Goal: Check status: Check status

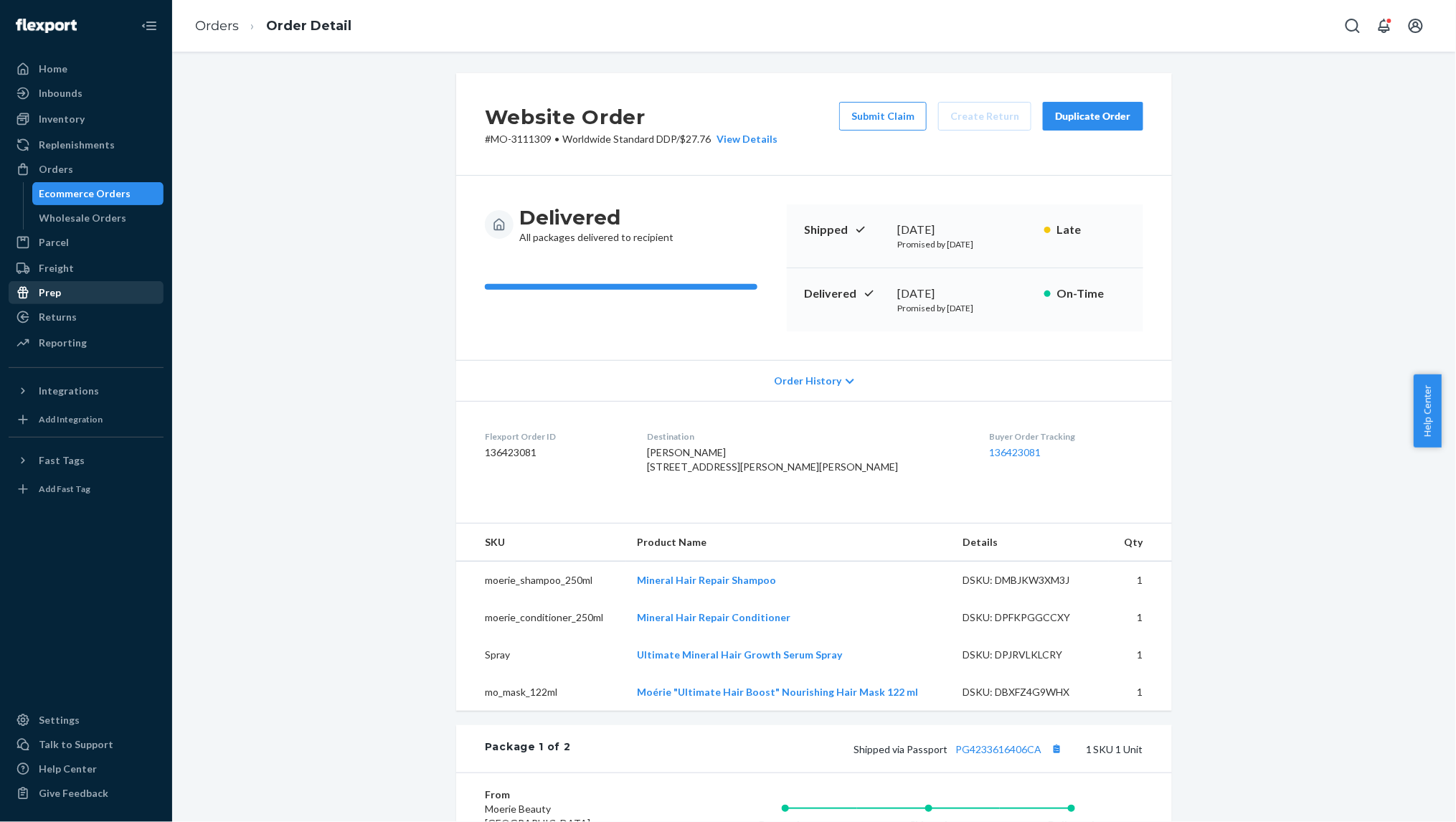
scroll to position [382, 0]
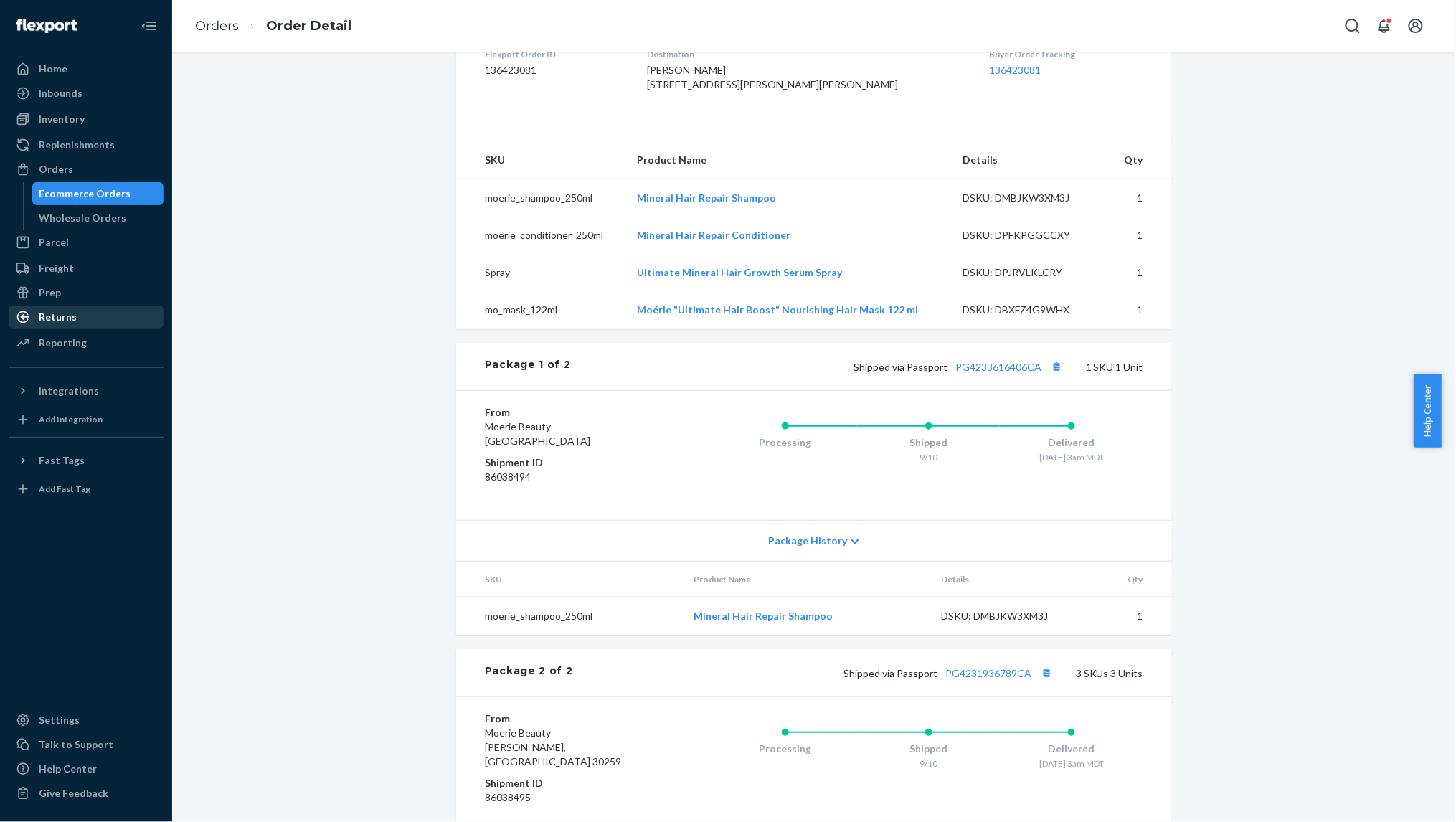
click at [53, 316] on div "Returns" at bounding box center [57, 317] width 38 height 14
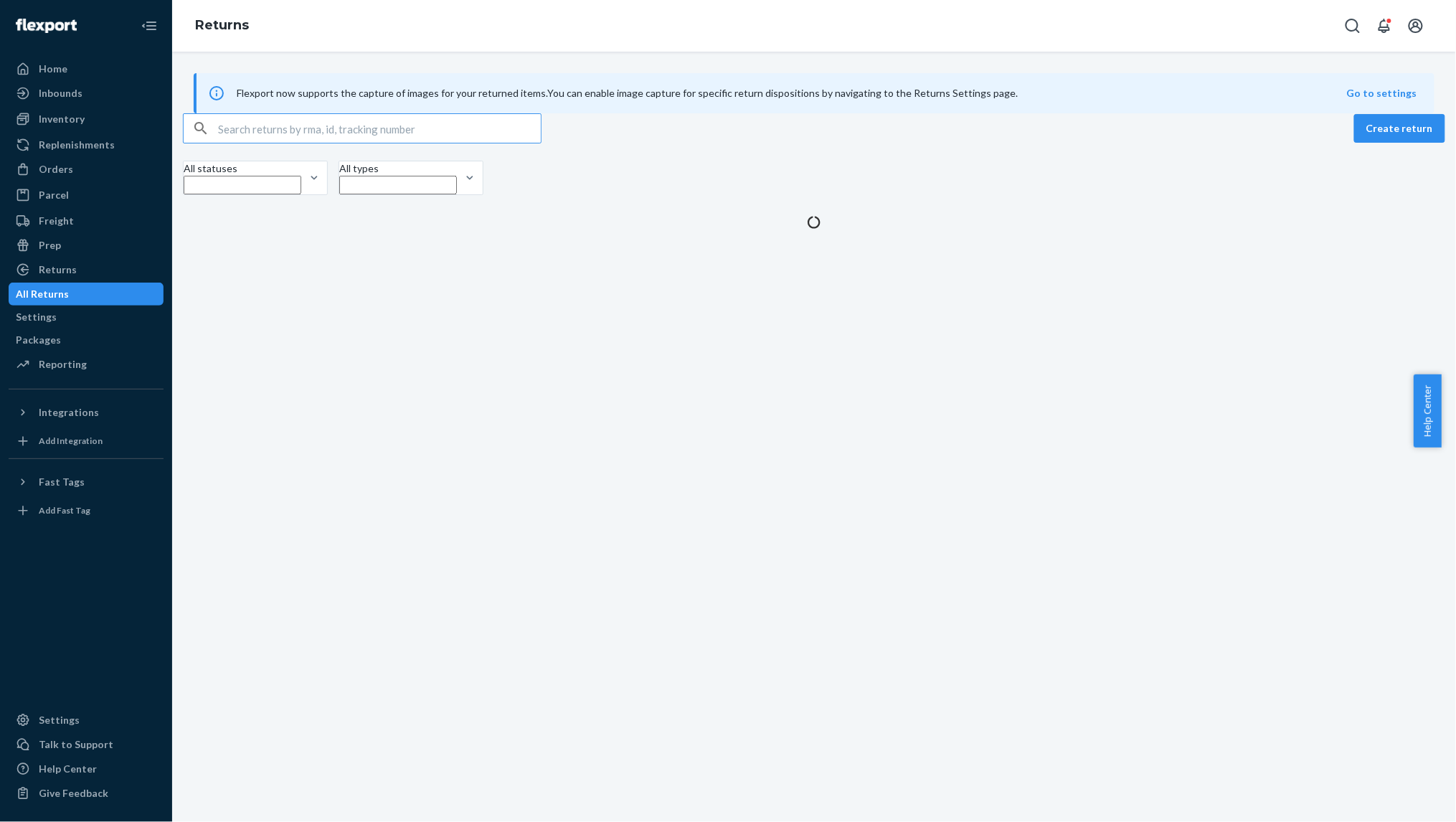
click at [264, 143] on input "text" at bounding box center [379, 128] width 323 height 29
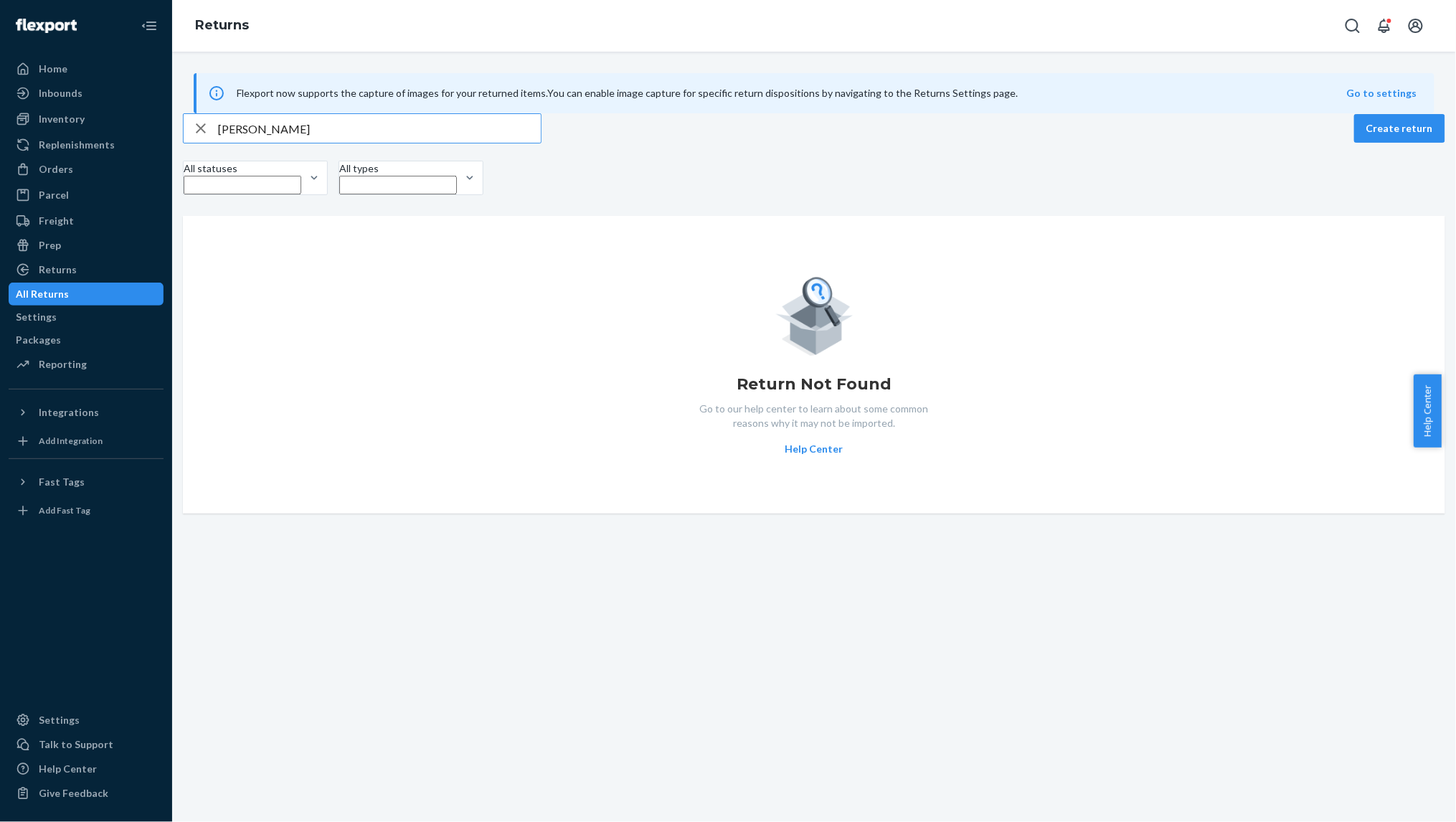
click at [231, 143] on input "[PERSON_NAME]" at bounding box center [379, 128] width 323 height 29
type input "[PERSON_NAME]"
click at [76, 305] on link "All Returns" at bounding box center [86, 294] width 155 height 23
click at [56, 313] on div "Settings" at bounding box center [36, 317] width 40 height 14
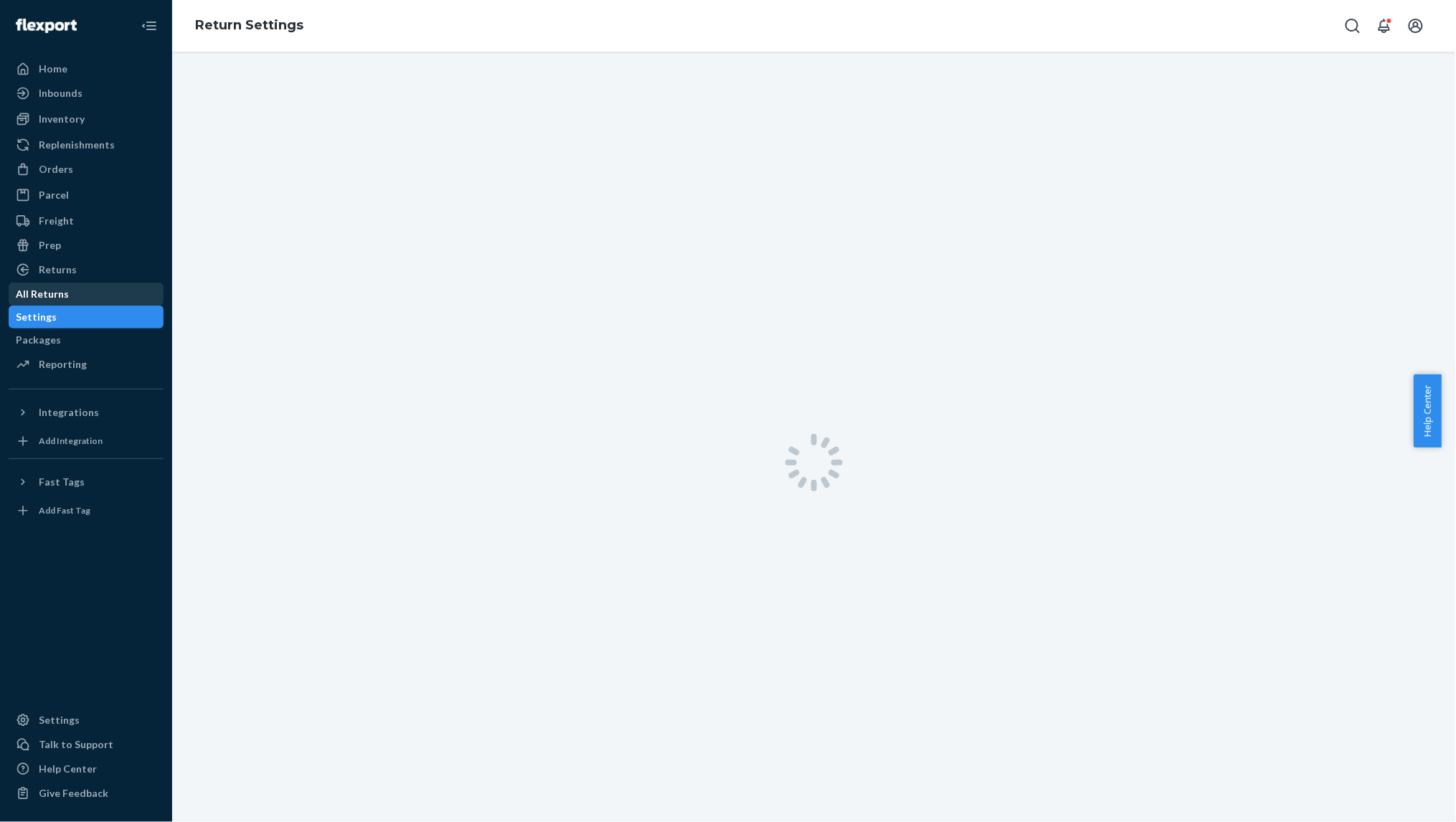
click at [69, 299] on div "All Returns" at bounding box center [42, 294] width 53 height 14
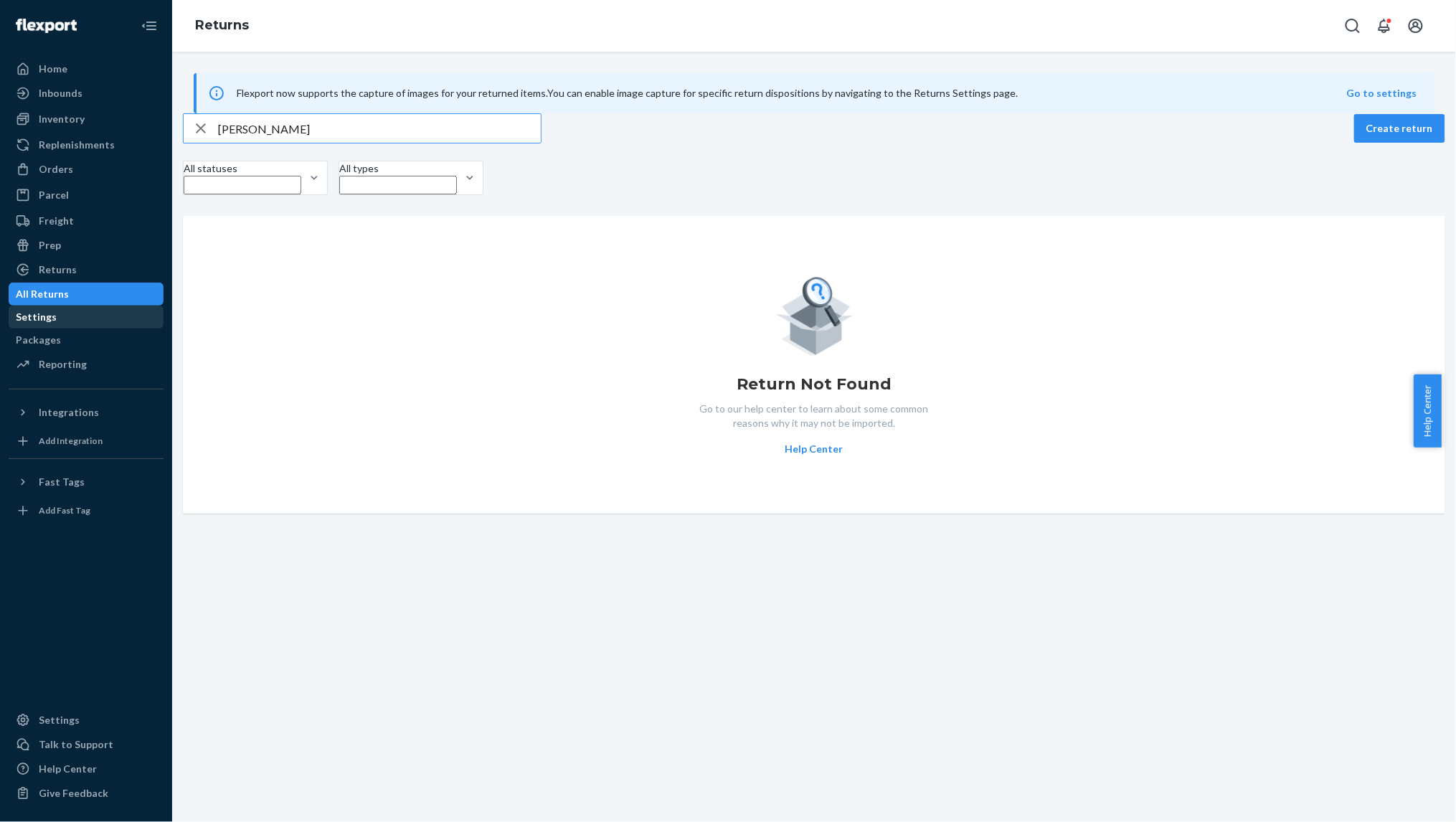
drag, startPoint x: 58, startPoint y: 326, endPoint x: 68, endPoint y: 319, distance: 12.2
click at [59, 326] on div "Settings" at bounding box center [85, 317] width 152 height 20
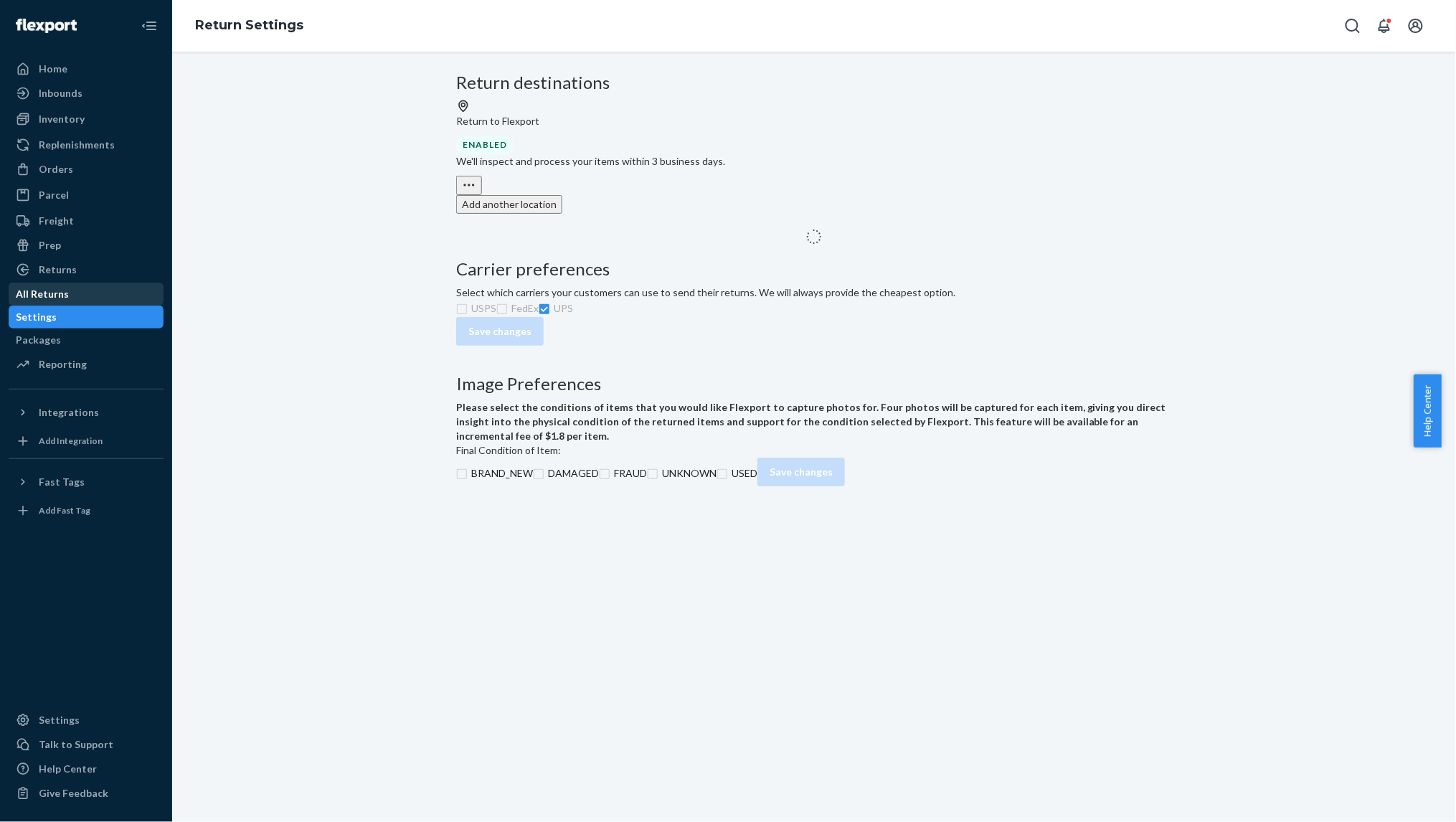
click at [77, 301] on div "All Returns" at bounding box center [85, 294] width 152 height 20
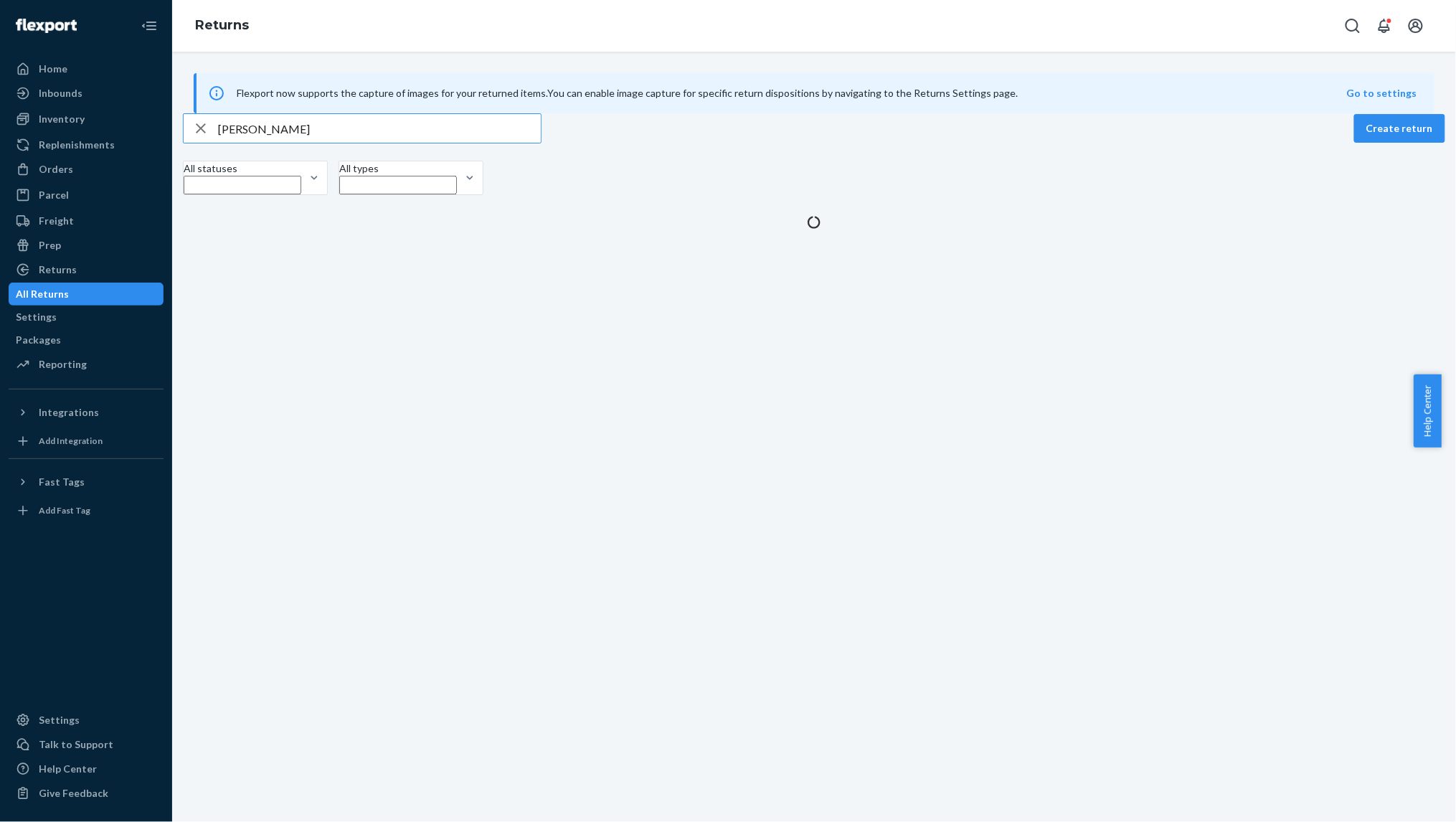
click at [242, 143] on input "[PERSON_NAME]" at bounding box center [379, 128] width 323 height 29
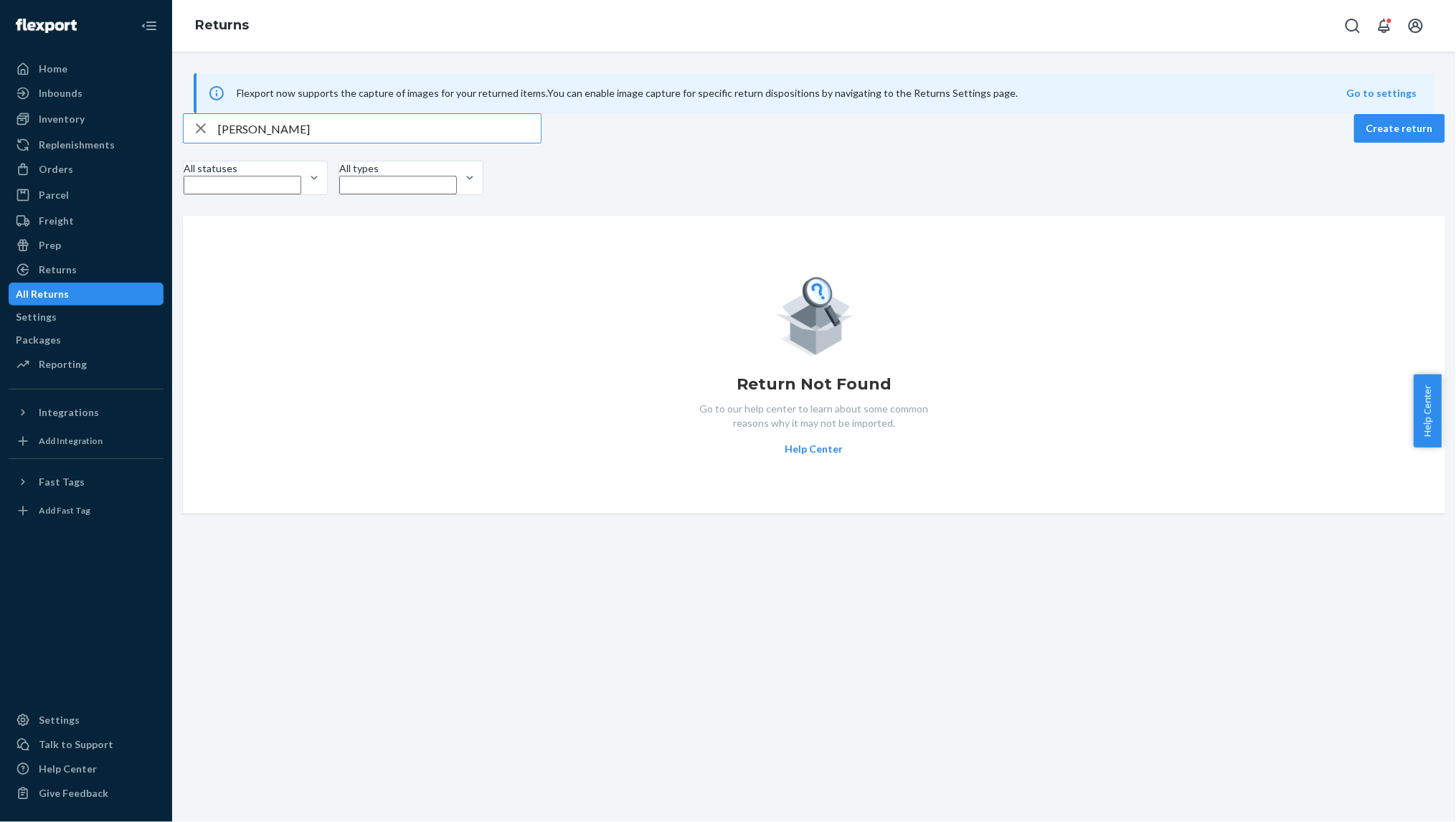
click at [242, 143] on input "[PERSON_NAME]" at bounding box center [379, 128] width 323 height 29
click at [69, 290] on div "All Returns" at bounding box center [42, 294] width 53 height 14
click at [268, 143] on input "[PERSON_NAME]" at bounding box center [379, 128] width 323 height 29
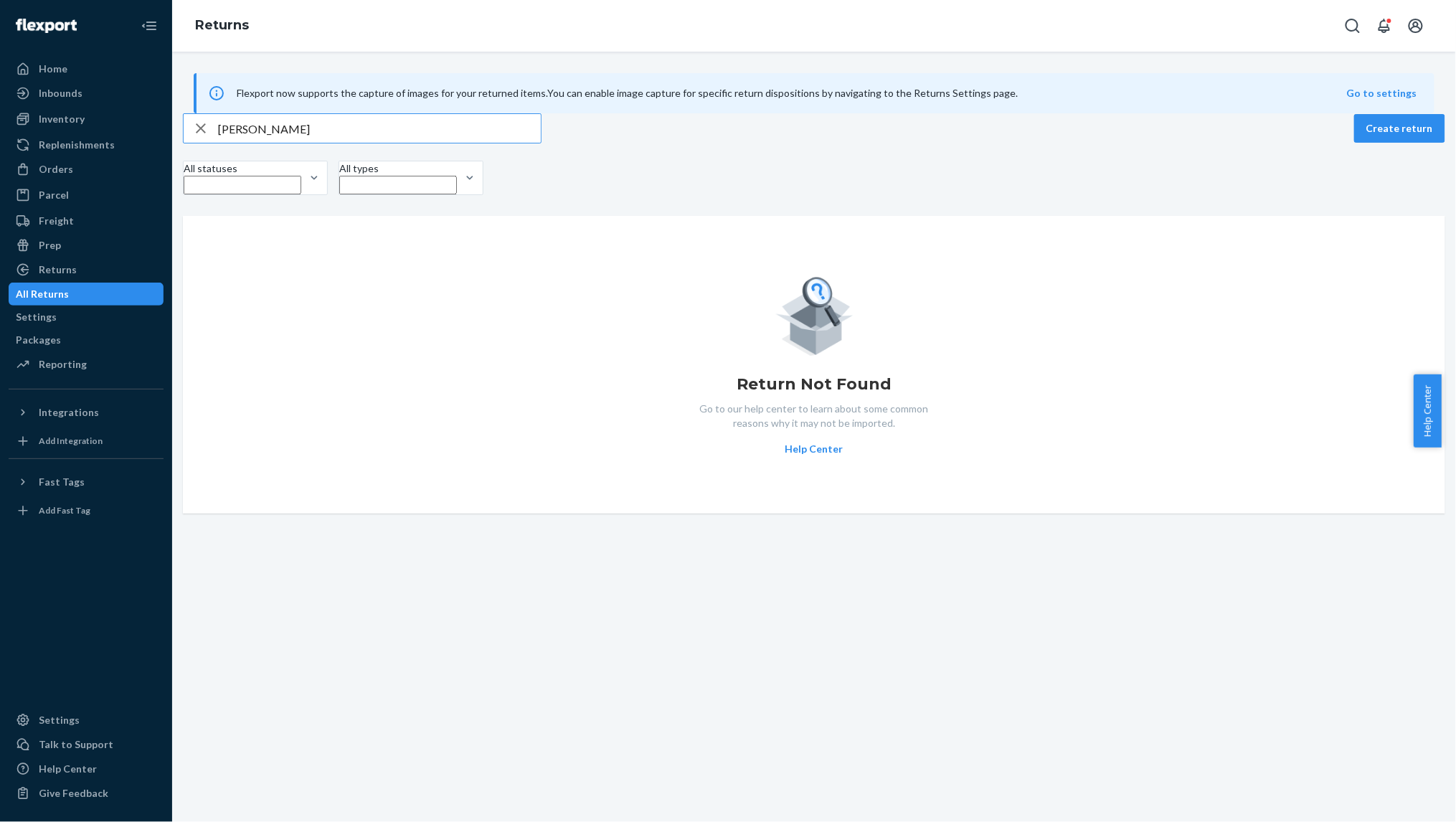
click at [268, 143] on input "[PERSON_NAME]" at bounding box center [379, 128] width 323 height 29
click at [269, 143] on input "[PERSON_NAME]" at bounding box center [379, 128] width 323 height 29
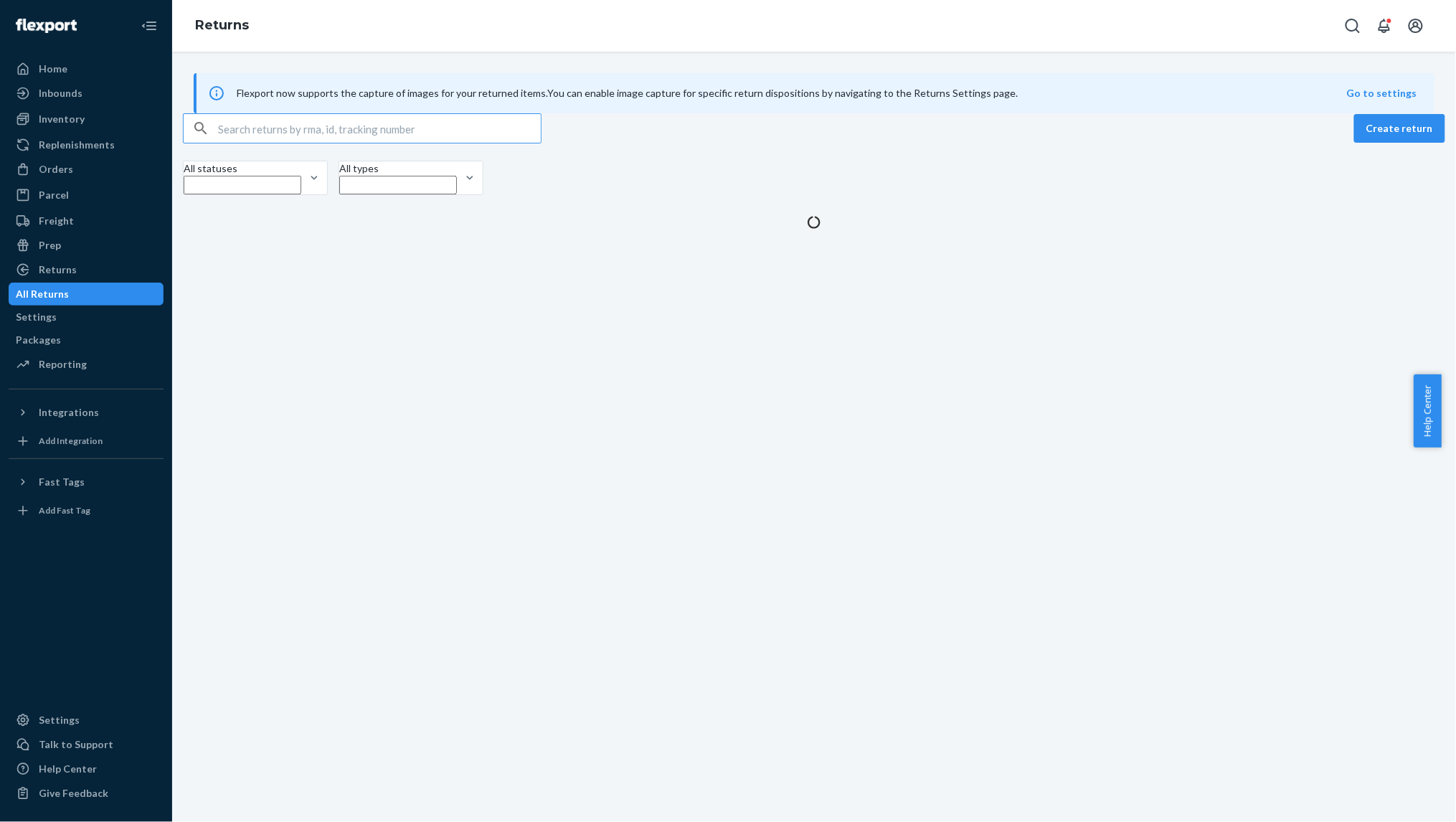
click at [234, 143] on input "text" at bounding box center [379, 128] width 323 height 29
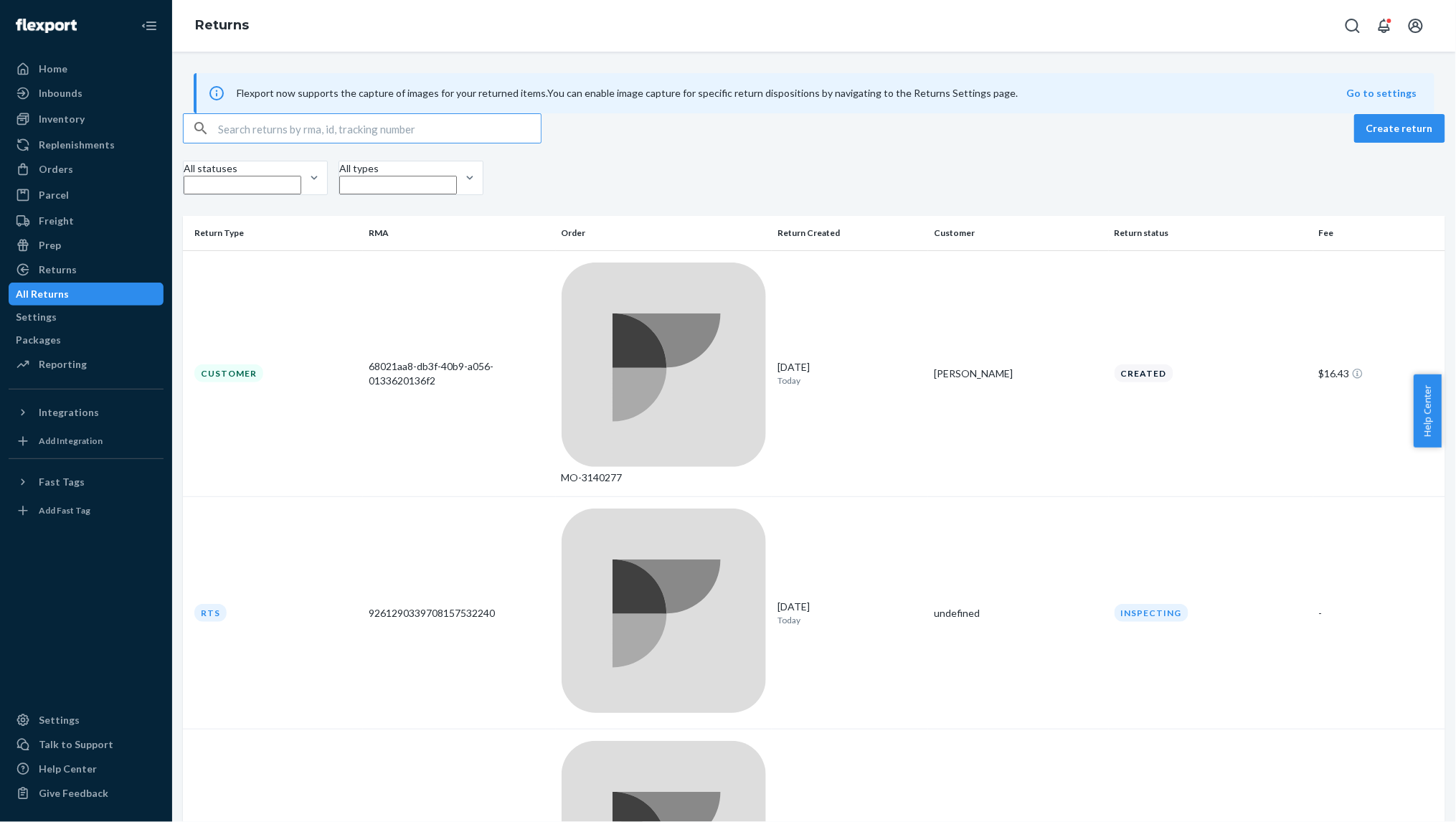
paste input "[PERSON_NAME]"
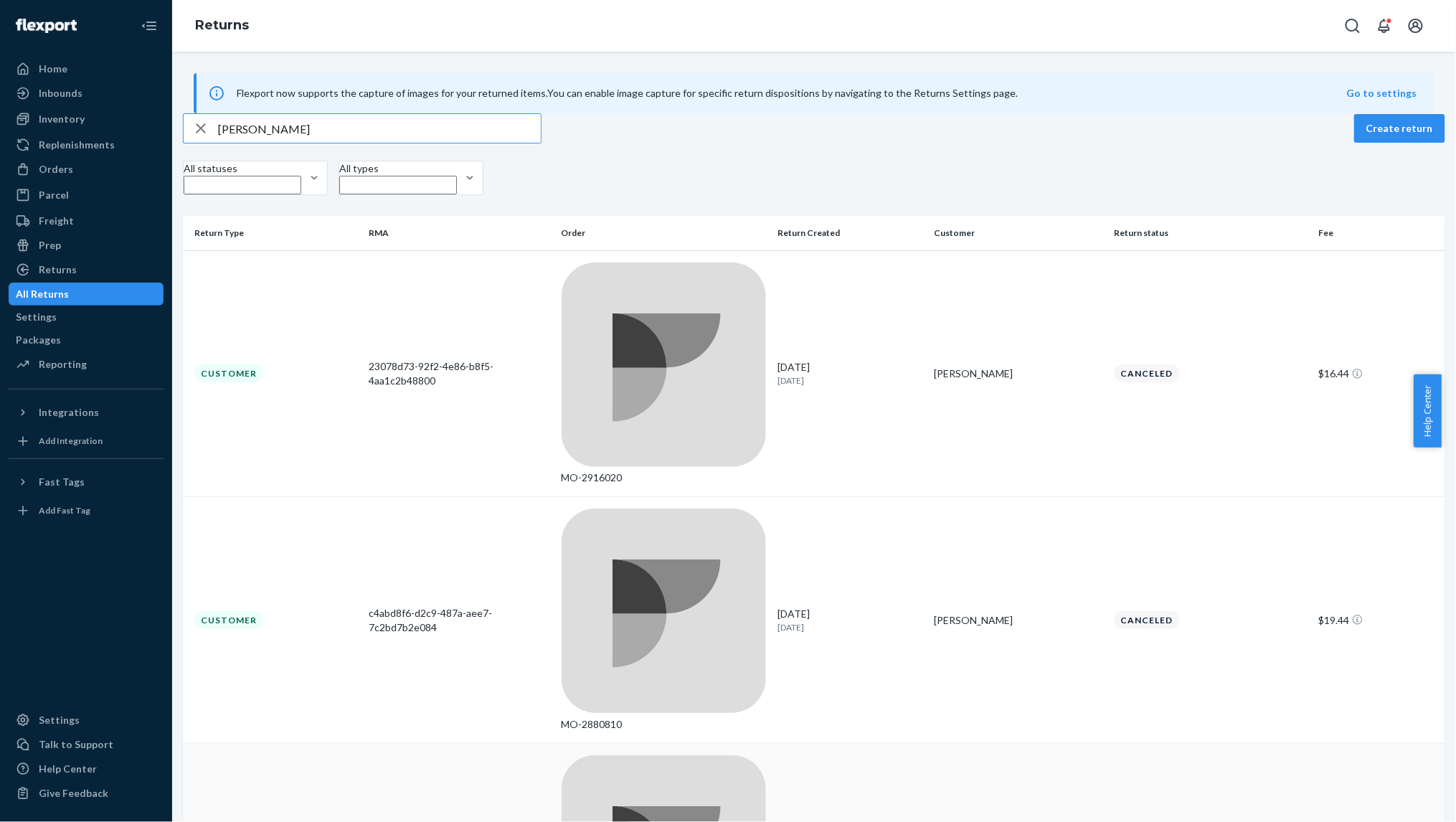
type input "[PERSON_NAME]"
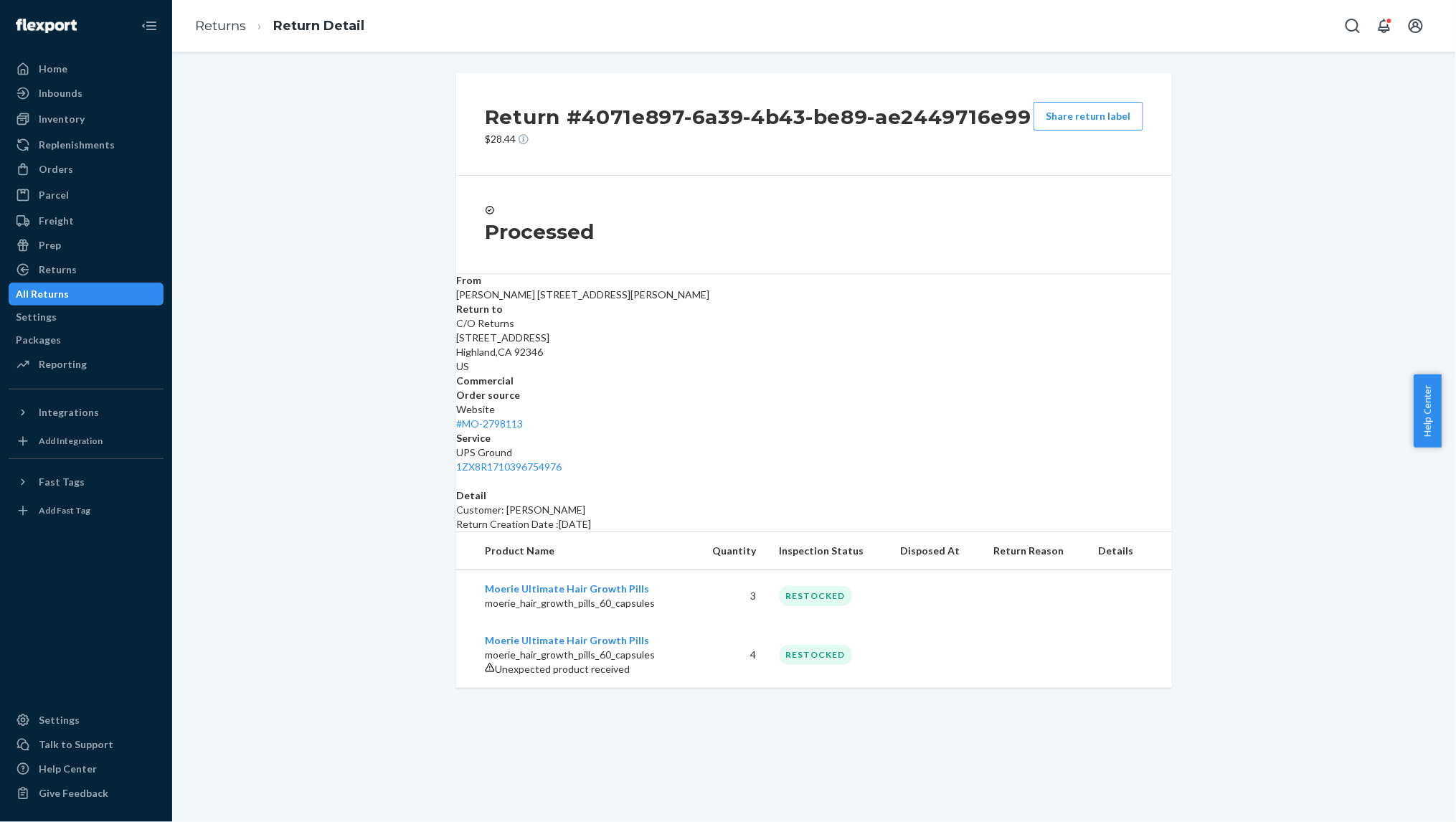
drag, startPoint x: 898, startPoint y: 811, endPoint x: 776, endPoint y: 719, distance: 152.8
click at [895, 808] on div "Return #4071e897-6a39-4b43-be89-ae2449716e99 $28.44 Share return label Processe…" at bounding box center [814, 437] width 1284 height 770
drag, startPoint x: 57, startPoint y: 165, endPoint x: 176, endPoint y: 179, distance: 119.8
click at [57, 165] on div "Orders" at bounding box center [55, 169] width 34 height 14
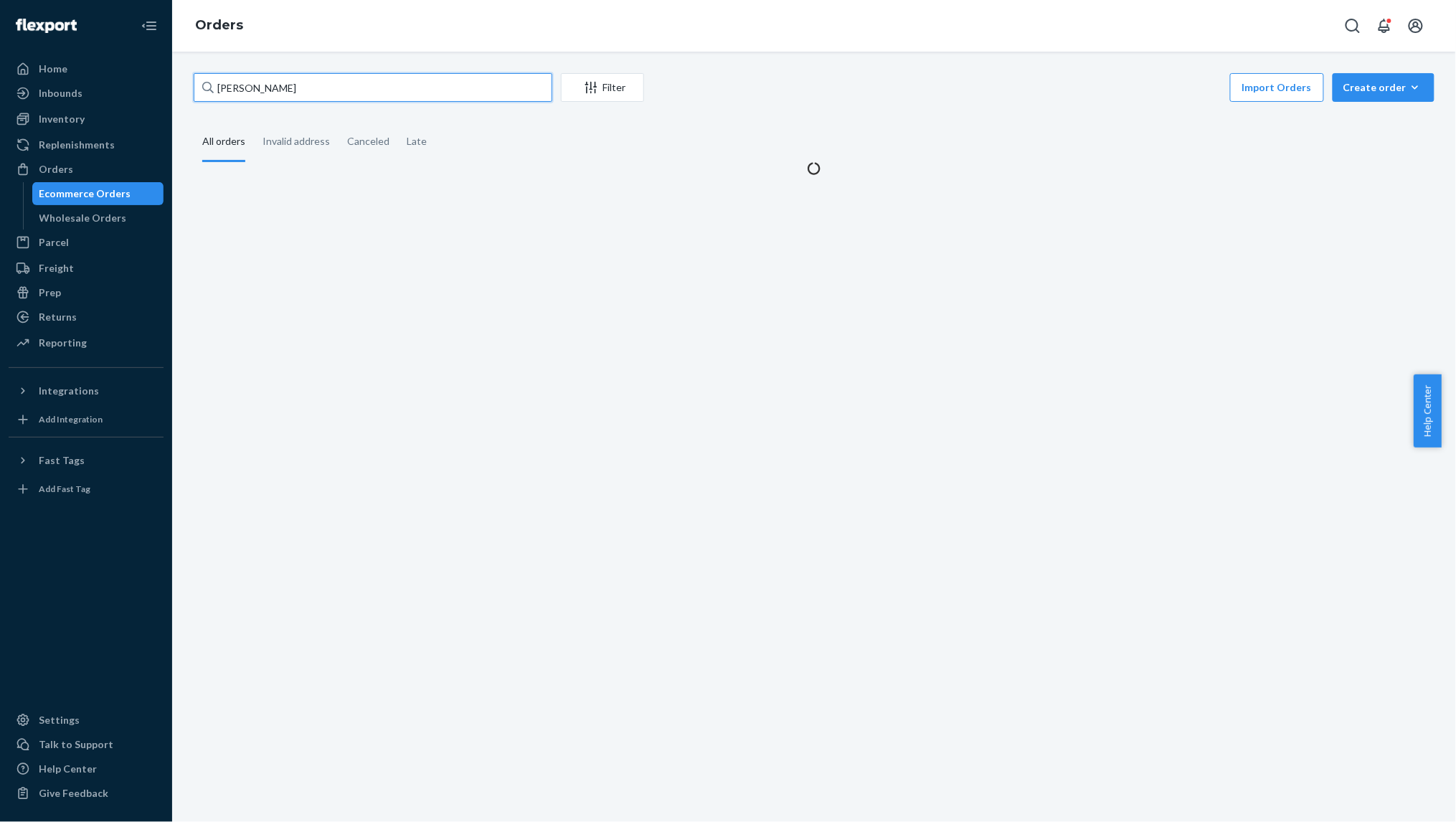
click at [261, 89] on input "[PERSON_NAME]" at bounding box center [372, 87] width 358 height 29
paste input "[PERSON_NAME]"
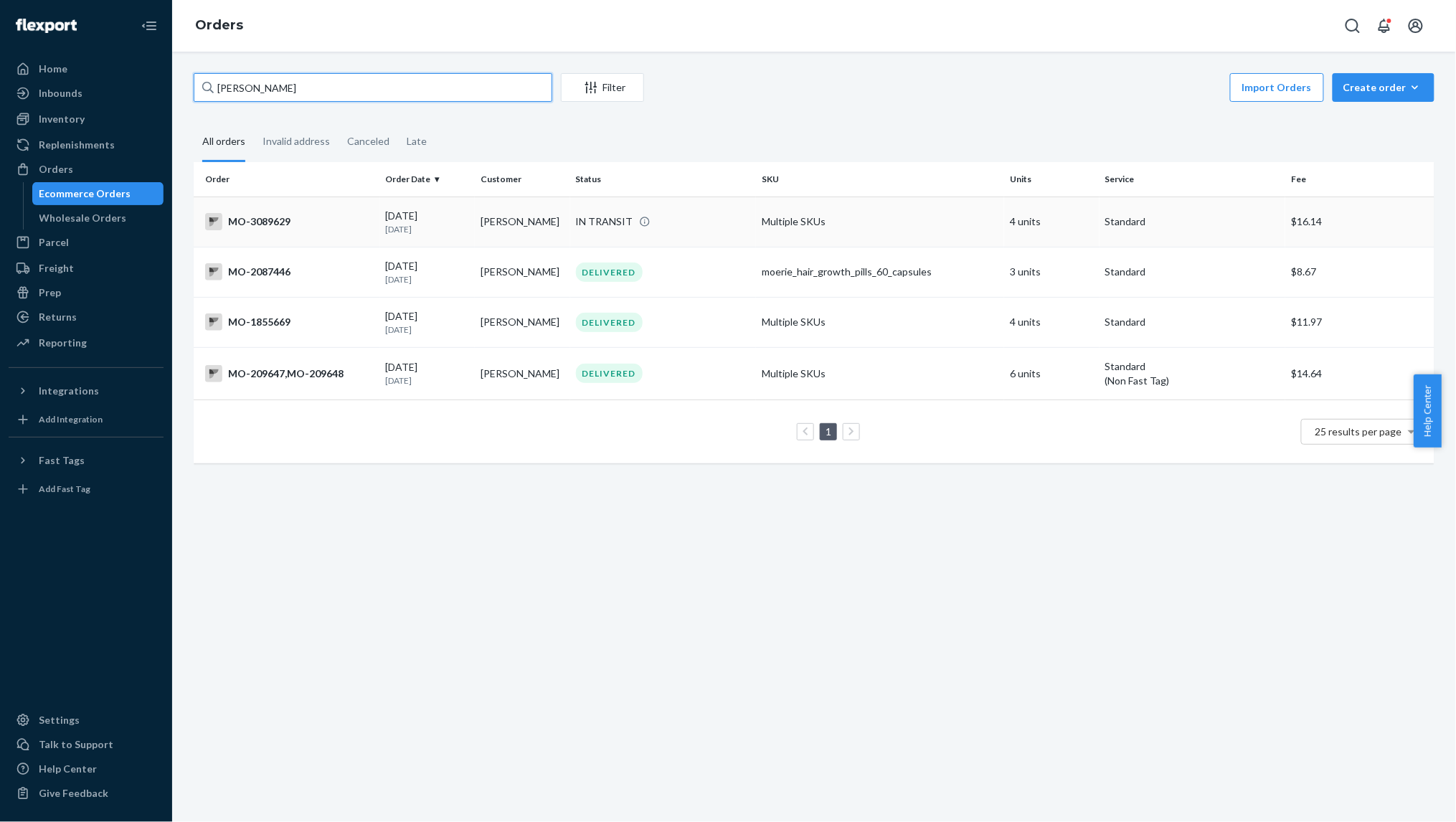
type input "[PERSON_NAME]"
click at [322, 227] on div "MO-3089629" at bounding box center [290, 222] width 169 height 18
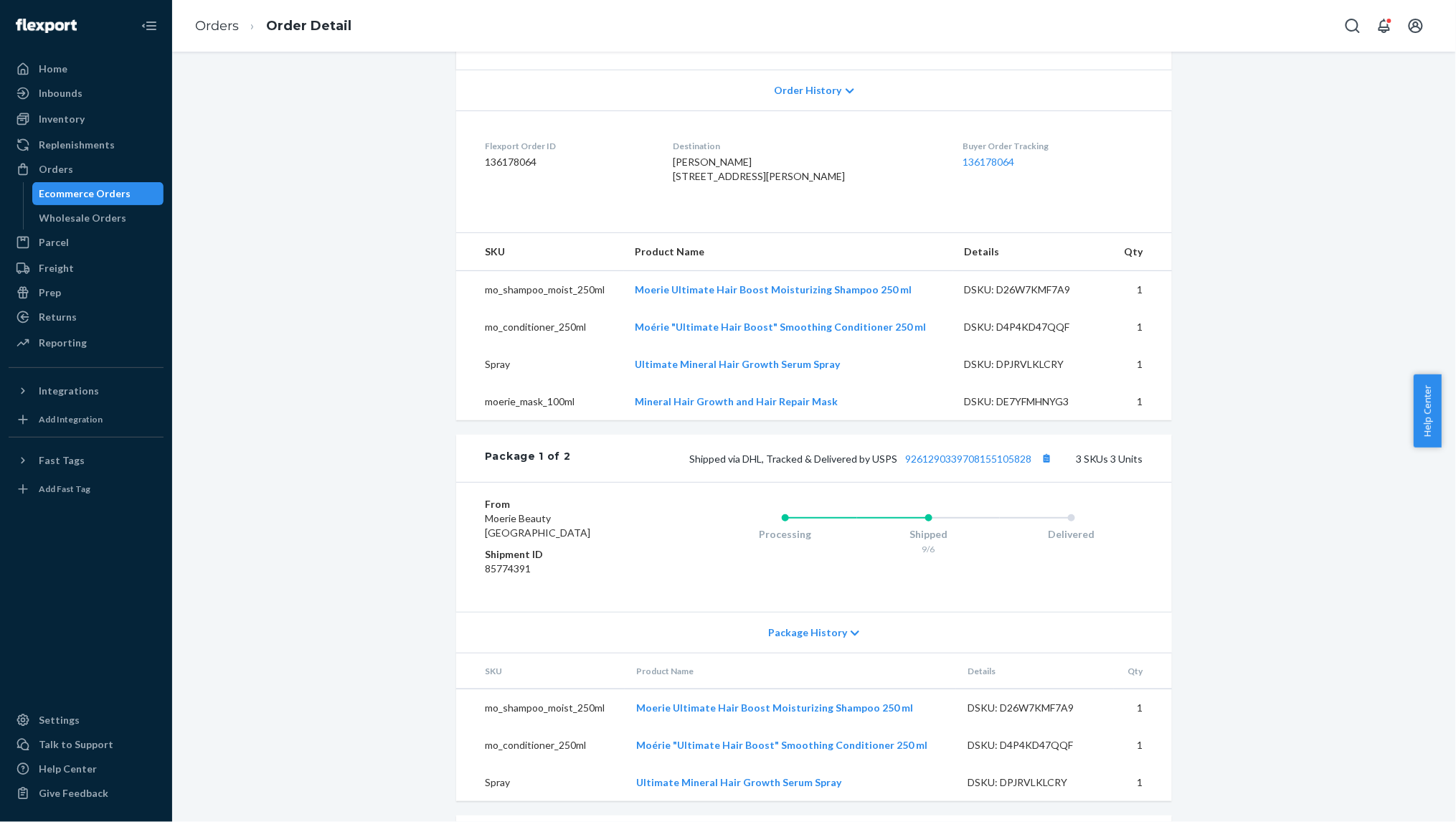
scroll to position [287, 0]
click at [938, 463] on link "9261290339708155105828" at bounding box center [967, 458] width 126 height 12
